Goal: Task Accomplishment & Management: Manage account settings

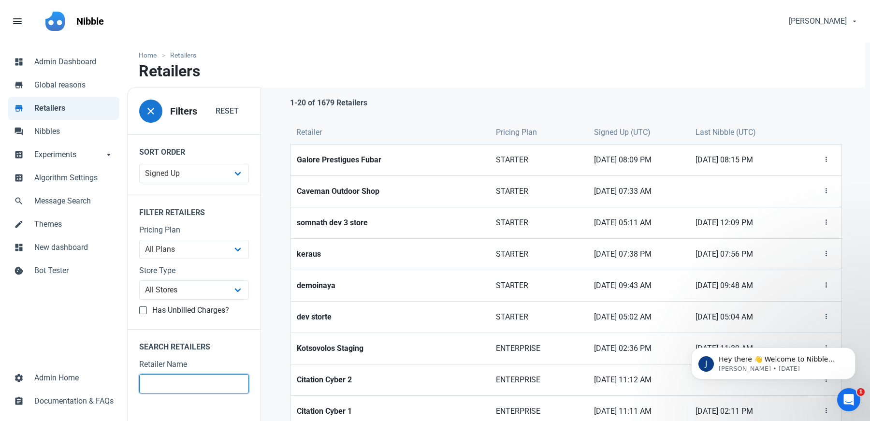
click at [198, 380] on input "text" at bounding box center [194, 383] width 110 height 19
type input "bo"
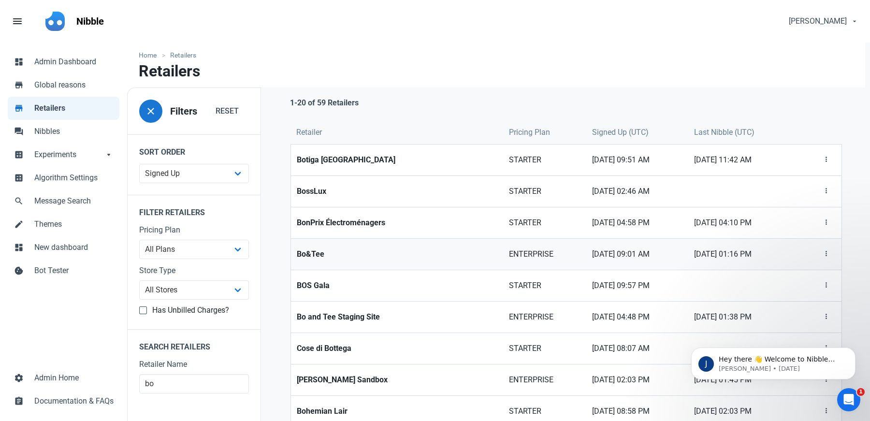
click at [324, 257] on strong "Bo&Tee" at bounding box center [397, 254] width 200 height 12
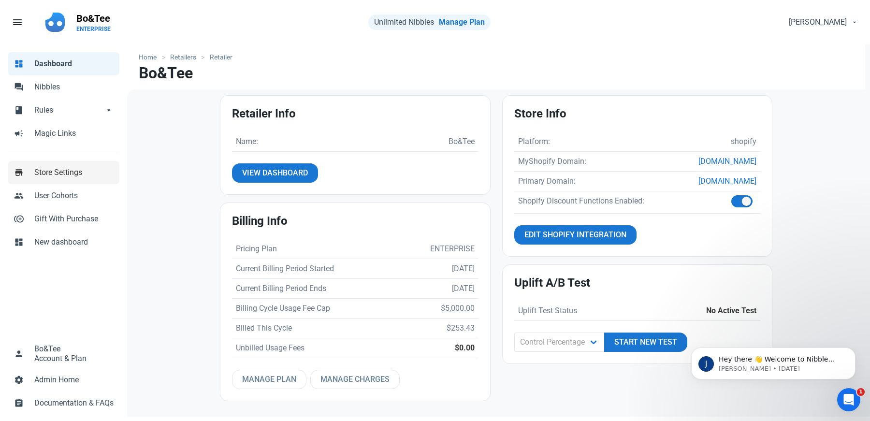
click at [56, 178] on link "store Store Settings" at bounding box center [64, 172] width 112 height 23
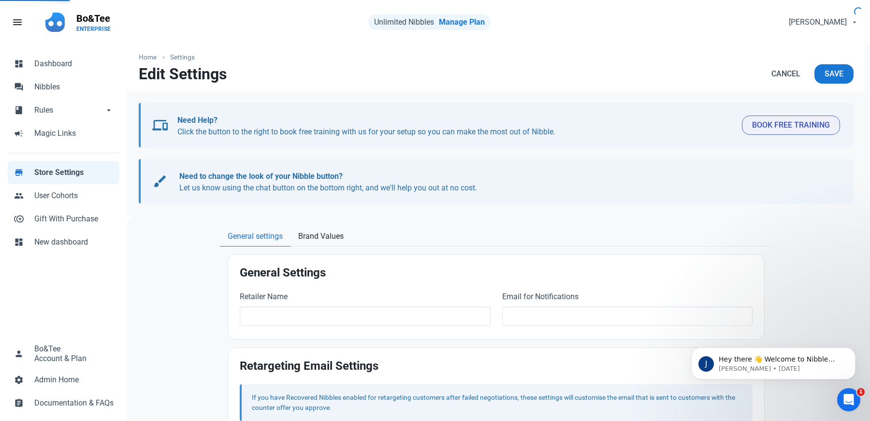
type input "Bo&Tee"
click at [318, 234] on span "Brand Values" at bounding box center [320, 236] width 45 height 12
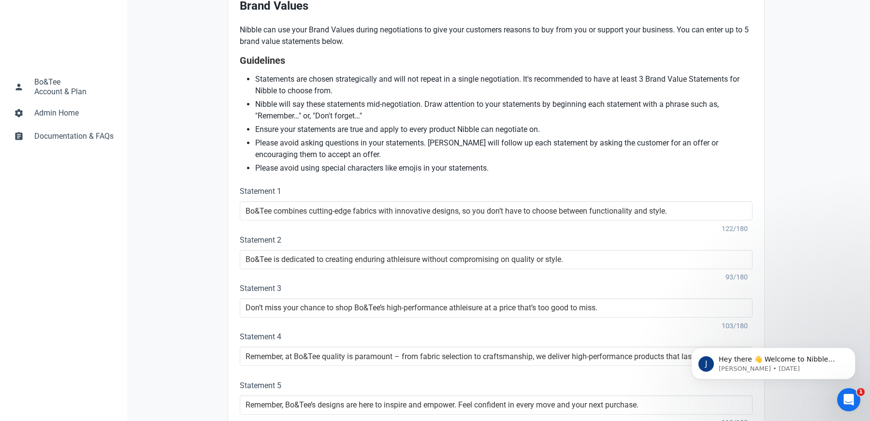
scroll to position [269, 0]
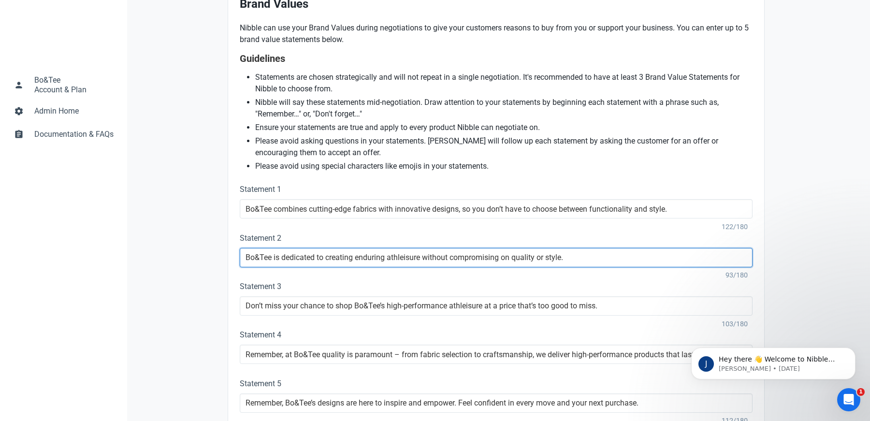
click at [259, 253] on input "Bo&Tee is dedicated to creating enduring athleisure without compromising on qua…" at bounding box center [496, 257] width 513 height 19
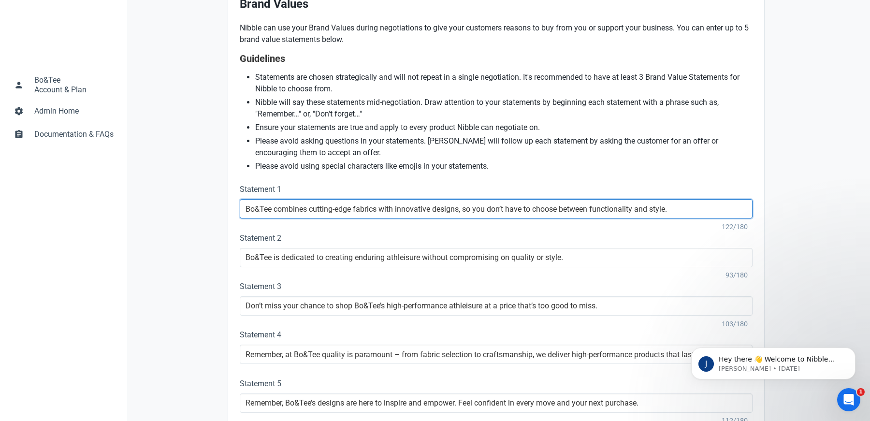
click at [258, 205] on input "Bo&Tee combines cutting-edge fabrics with innovative designs, so you don’t have…" at bounding box center [496, 208] width 513 height 19
type input "Bo+Tee combines cutting-edge fabrics with innovative designs, so you don’t have…"
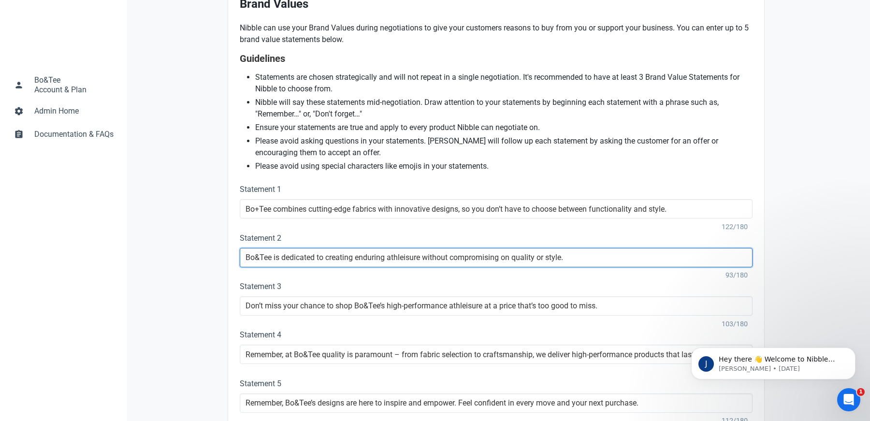
click at [257, 253] on input "Bo&Tee is dedicated to creating enduring athleisure without compromising on qua…" at bounding box center [496, 257] width 513 height 19
type input "Bo+Tee is dedicated to creating enduring athleisure without compromising on qua…"
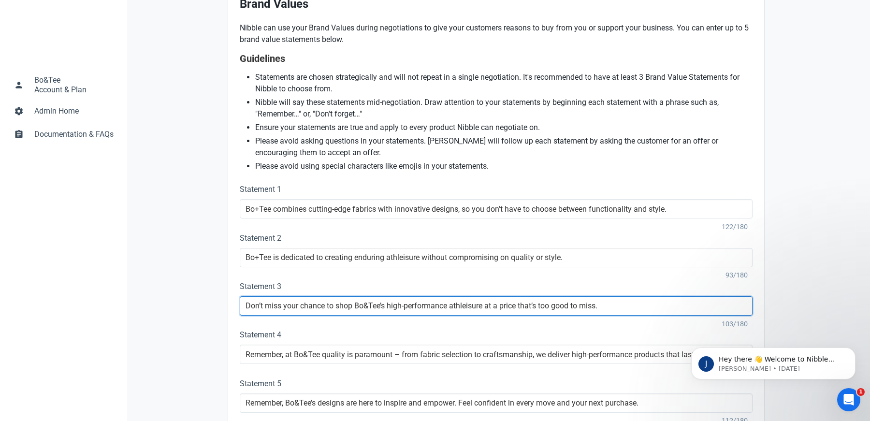
click at [369, 306] on input "Don’t miss your chance to shop Bo&Tee’s high-performance athleisure at a price …" at bounding box center [496, 305] width 513 height 19
type input "Don’t miss your chance to shop Bo+[PERSON_NAME]’s high-performance athleisure a…"
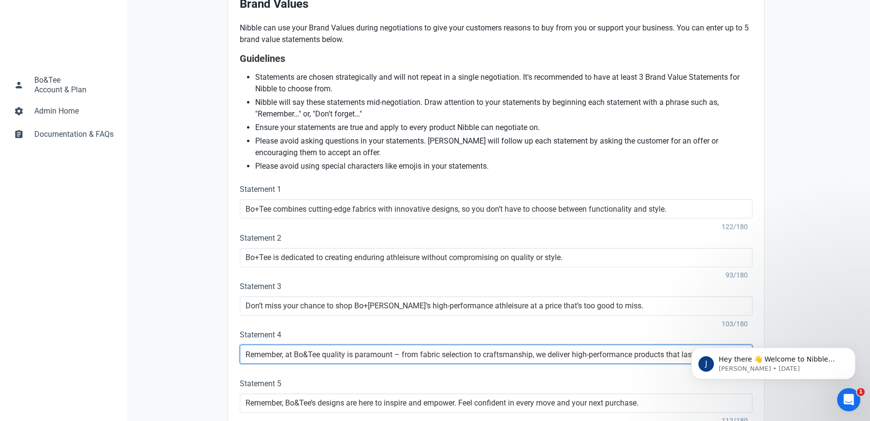
click at [306, 352] on input "Remember, at Bo&Tee quality is paramount – from fabric selection to craftsmansh…" at bounding box center [496, 353] width 513 height 19
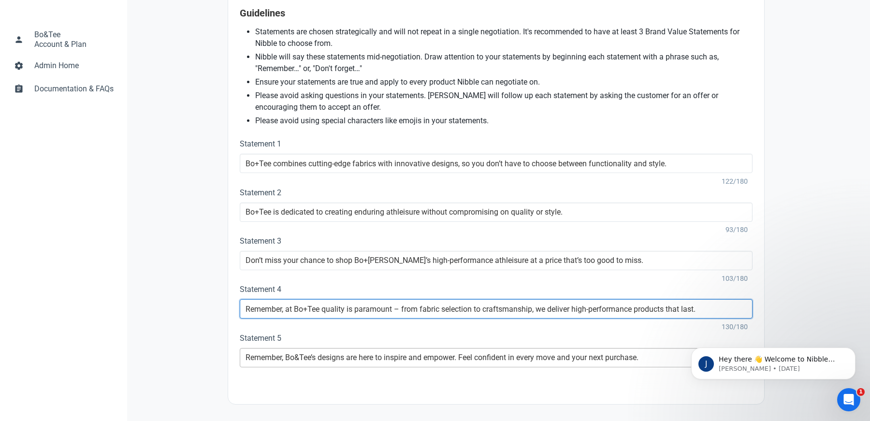
type input "Remember, at Bo+Tee quality is paramount – from fabric selection to craftsmansh…"
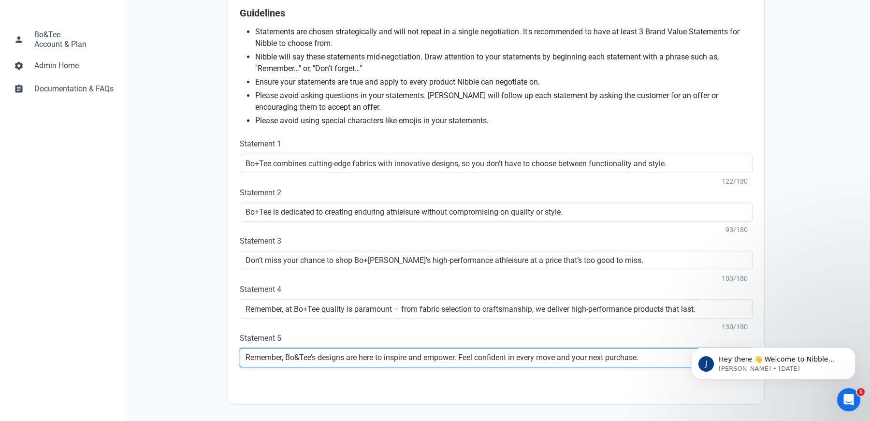
click at [300, 357] on input "Remember, Bo&Tee’s designs are here to inspire and empower. Feel confident in e…" at bounding box center [496, 357] width 513 height 19
type input "Remember, [PERSON_NAME]+[PERSON_NAME]’s designs are here to inspire and empower…"
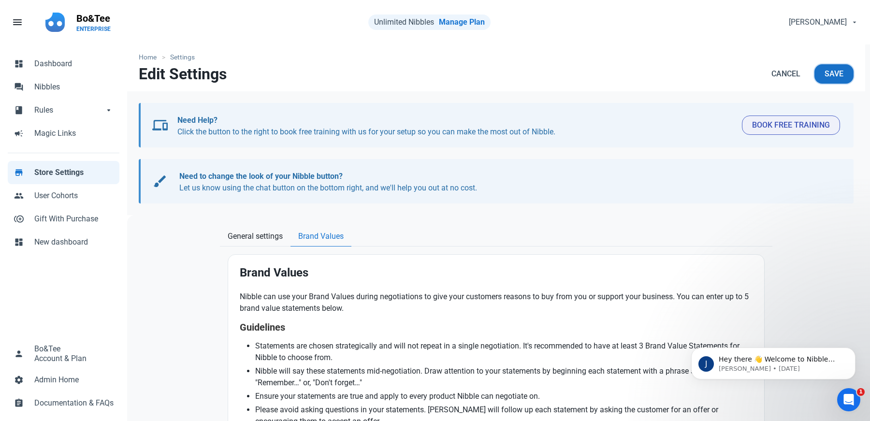
click at [819, 75] on button "Save" at bounding box center [833, 73] width 39 height 19
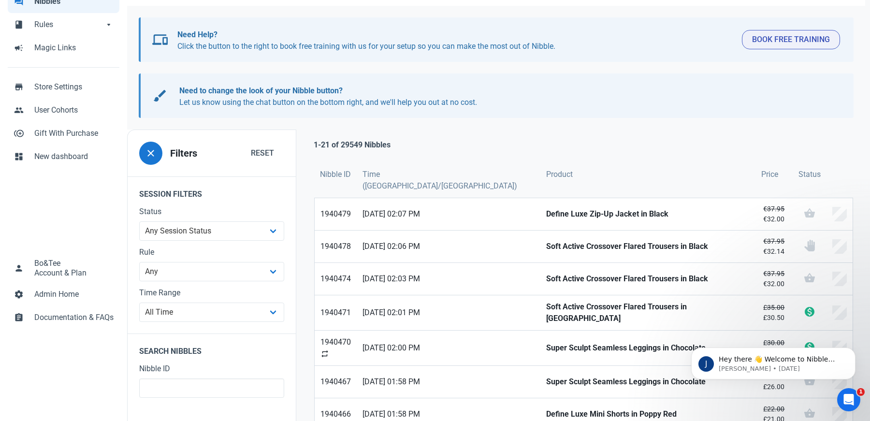
scroll to position [87, 0]
